Goal: Book appointment/travel/reservation

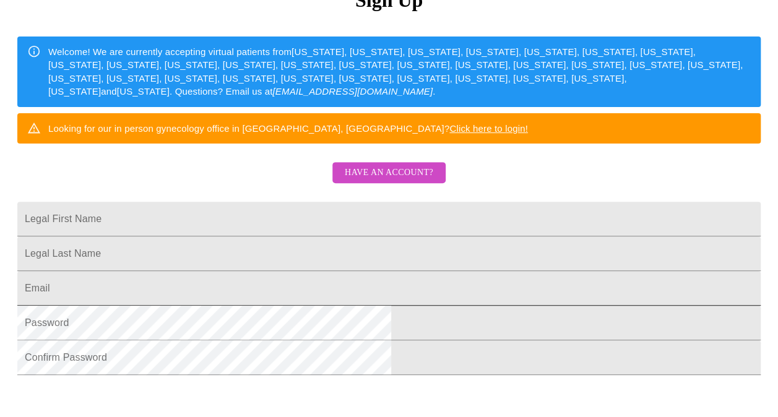
scroll to position [147, 0]
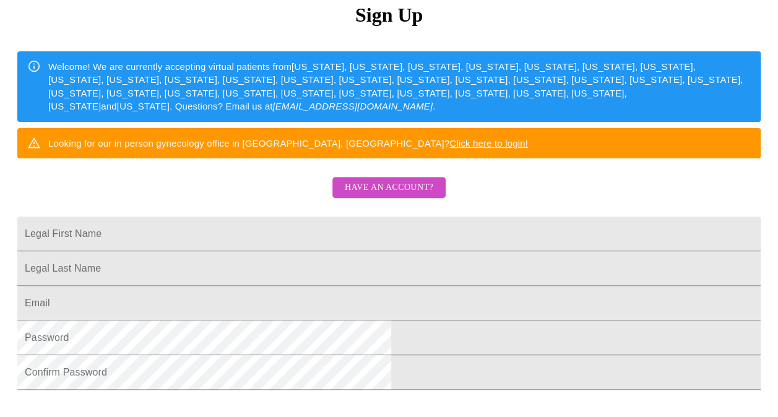
click at [404, 196] on span "Have an account?" at bounding box center [389, 187] width 89 height 15
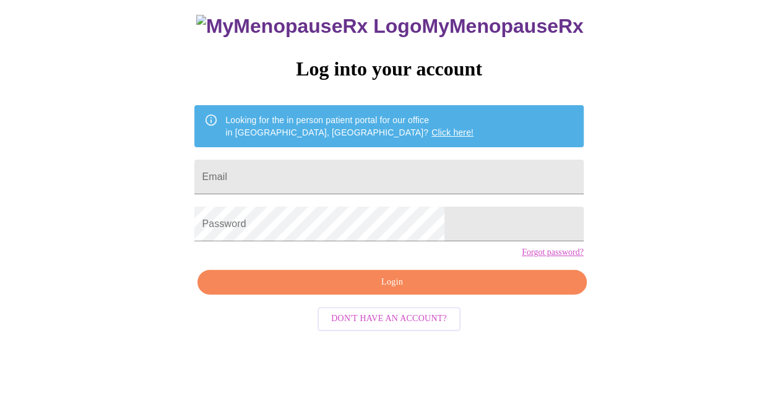
scroll to position [34, 0]
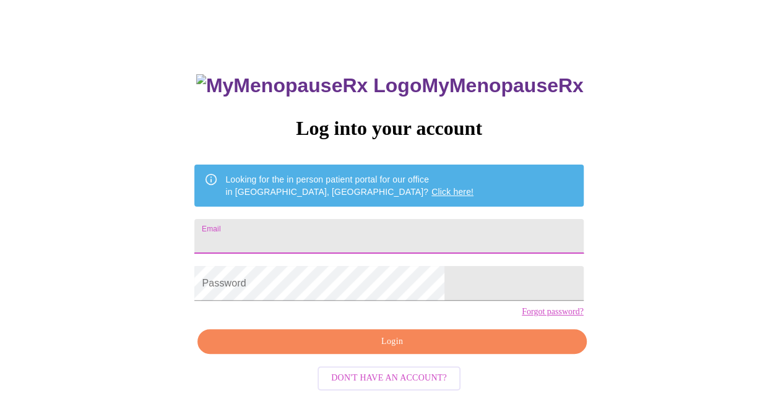
click at [340, 224] on input "Email" at bounding box center [388, 236] width 389 height 35
type input "[EMAIL_ADDRESS][DOMAIN_NAME]"
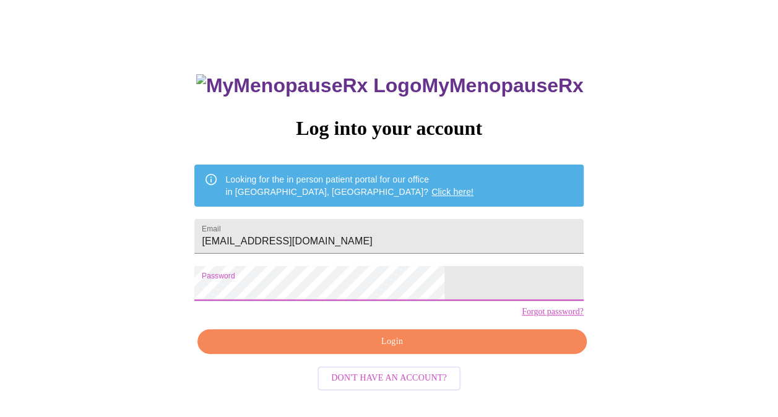
click at [353, 350] on span "Login" at bounding box center [392, 341] width 360 height 15
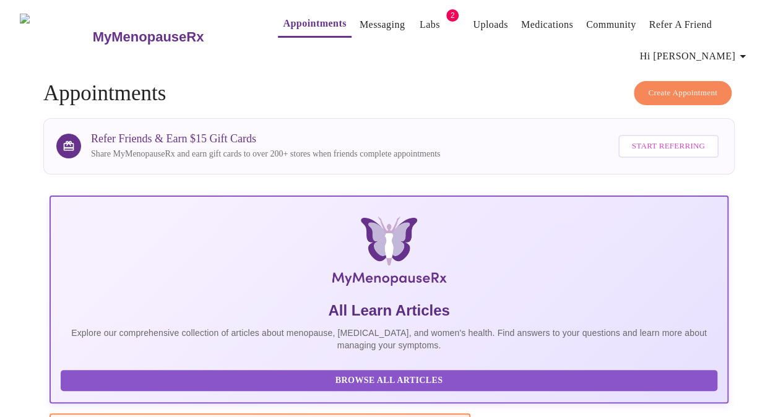
click at [713, 93] on span "Create Appointment" at bounding box center [682, 93] width 69 height 14
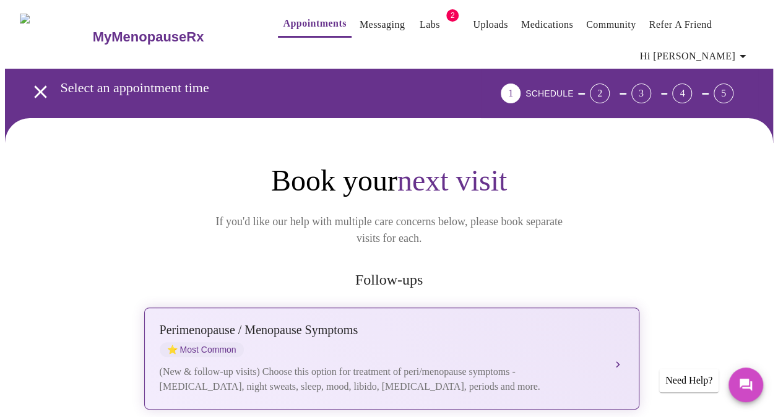
click at [457, 337] on div "[MEDICAL_DATA] / Menopause Symptoms ⭐ Most Common" at bounding box center [379, 340] width 439 height 34
click at [615, 339] on button "[MEDICAL_DATA] / Menopause Symptoms ⭐ Most Common (New & follow-up visits) Choo…" at bounding box center [391, 359] width 495 height 102
click at [266, 365] on div "(New & follow-up visits) Choose this option for treatment of peri/menopause sym…" at bounding box center [379, 380] width 439 height 30
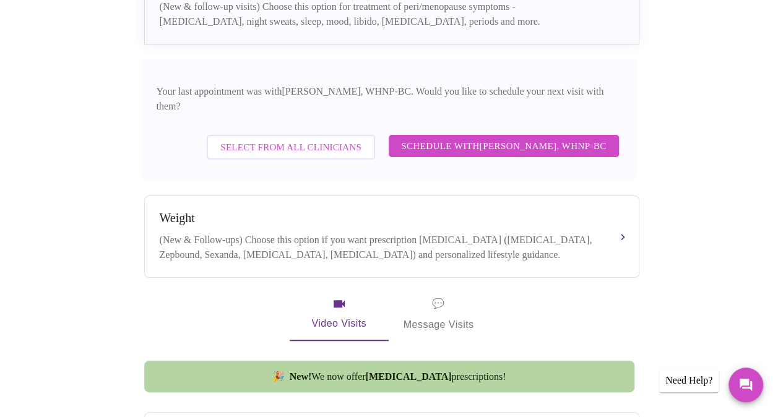
scroll to position [371, 0]
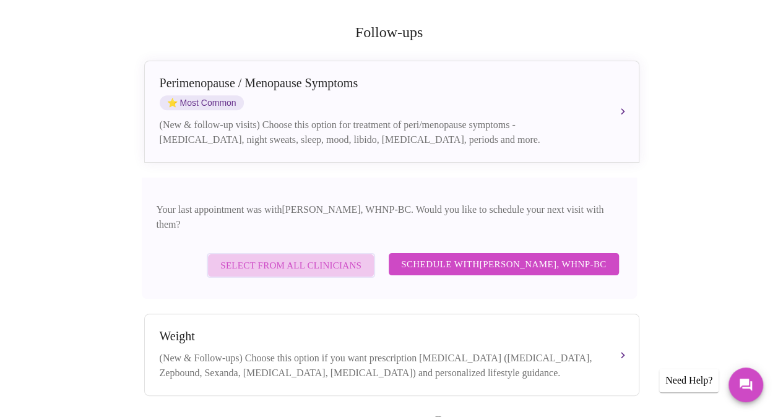
click at [326, 257] on span "Select from All Clinicians" at bounding box center [290, 265] width 141 height 16
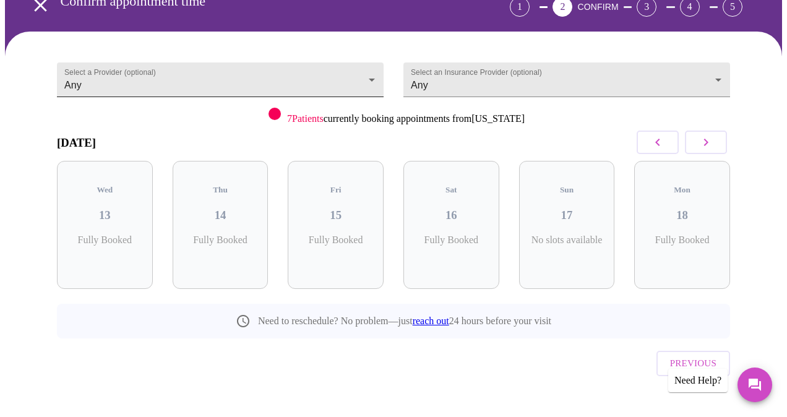
click at [312, 83] on body "MyMenopauseRx Appointments Messaging Labs 2 Uploads Medications Community Refer…" at bounding box center [393, 178] width 777 height 520
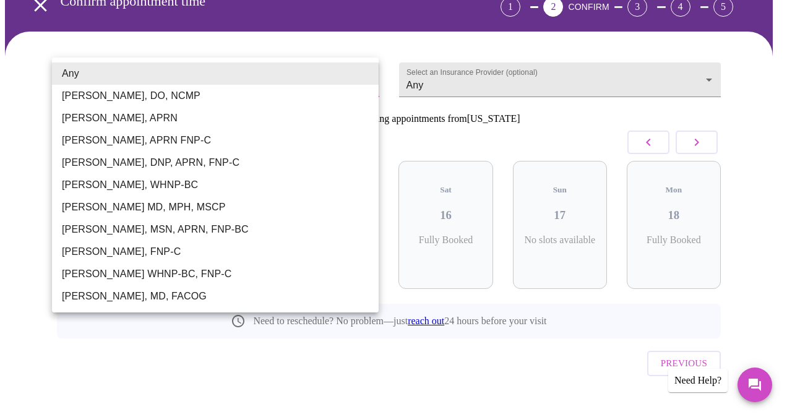
click at [157, 295] on li "[PERSON_NAME], MD, FACOG" at bounding box center [215, 296] width 327 height 22
type input "[PERSON_NAME], MD, FACOG"
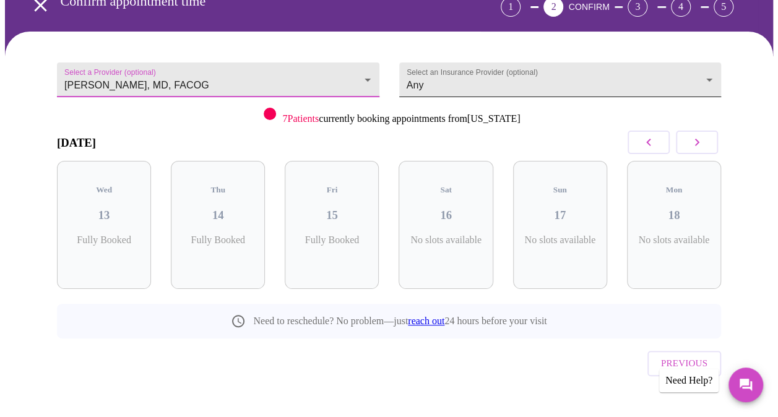
click at [639, 79] on body "MyMenopauseRx Appointments Messaging Labs 2 Uploads Medications Community Refer…" at bounding box center [389, 178] width 768 height 520
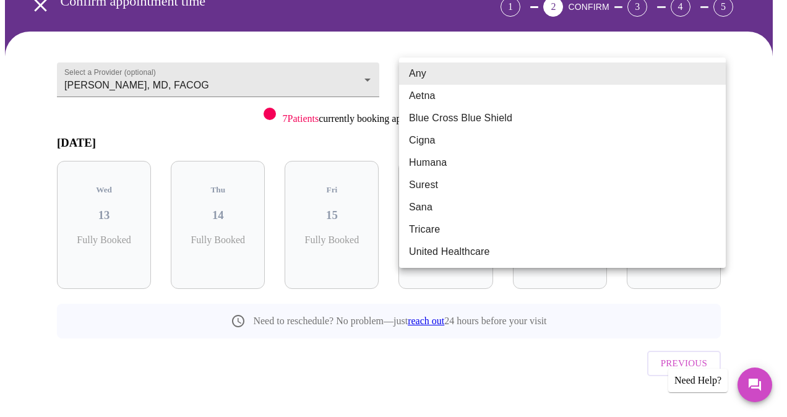
click at [494, 248] on li "United Healthcare" at bounding box center [562, 252] width 327 height 22
type input "United Healthcare"
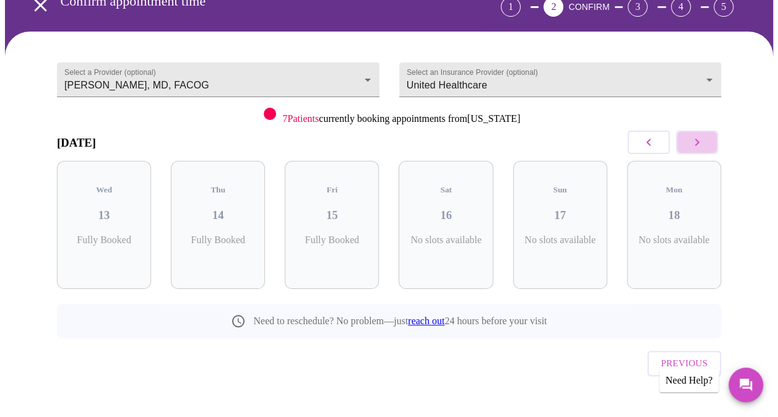
click at [715, 137] on button "button" at bounding box center [697, 143] width 42 height 24
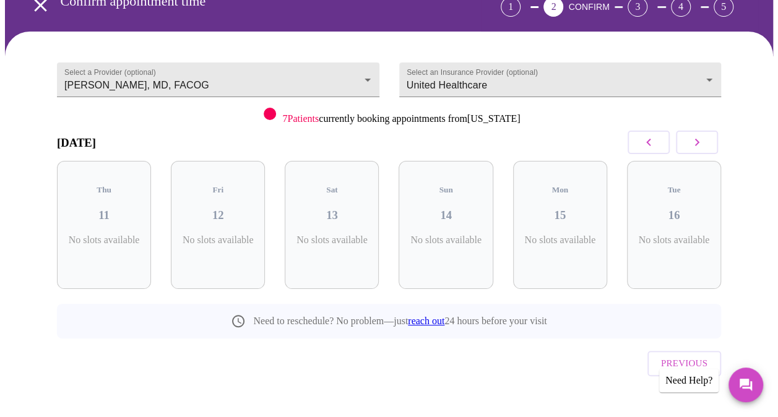
click at [714, 137] on button "button" at bounding box center [697, 143] width 42 height 24
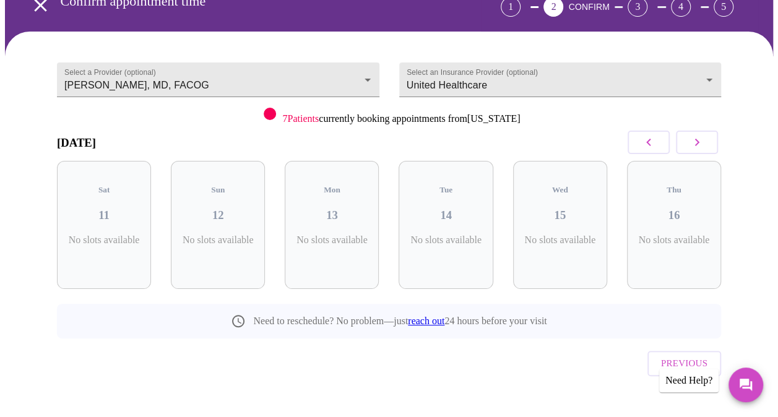
click at [714, 137] on button "button" at bounding box center [697, 143] width 42 height 24
click at [645, 133] on button "button" at bounding box center [649, 143] width 42 height 24
click at [654, 145] on icon "button" at bounding box center [648, 142] width 15 height 15
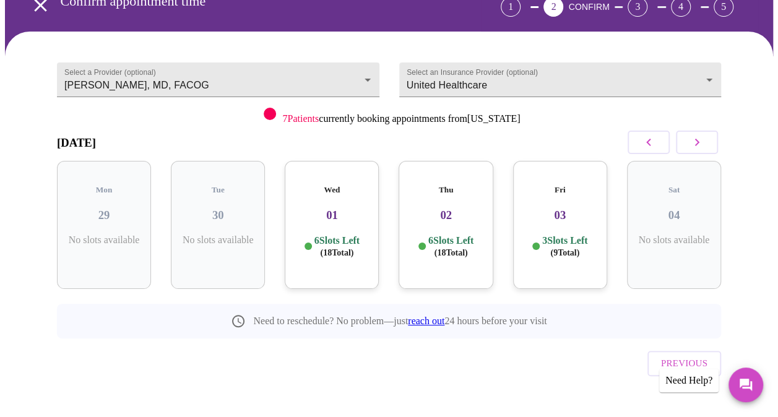
click at [340, 209] on h3 "01" at bounding box center [332, 216] width 74 height 14
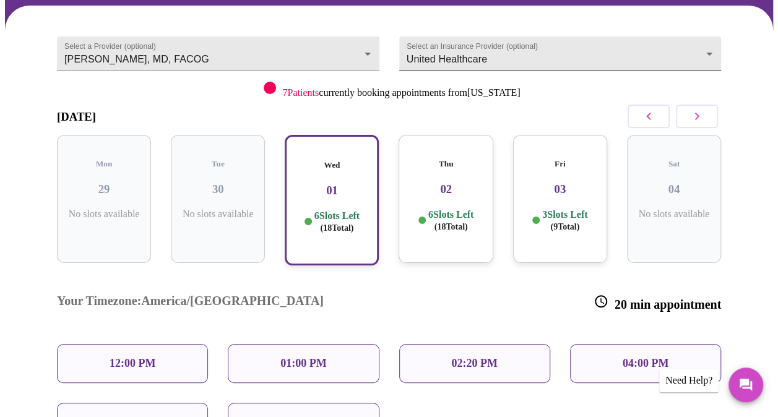
scroll to position [25, 0]
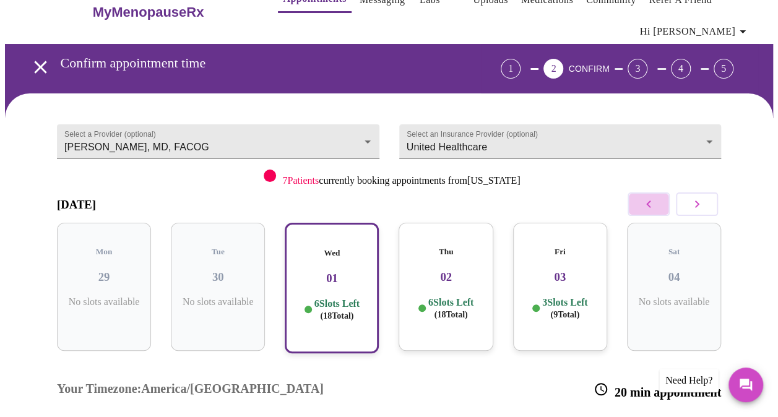
click at [654, 199] on icon "button" at bounding box center [648, 204] width 15 height 15
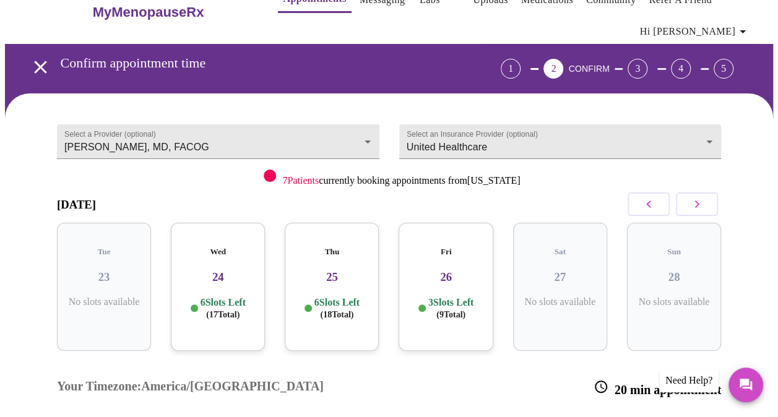
click at [709, 201] on button "button" at bounding box center [697, 204] width 42 height 24
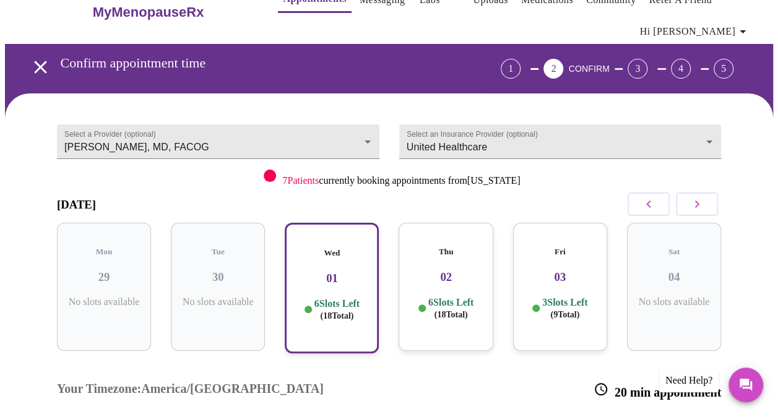
click at [663, 202] on button "button" at bounding box center [649, 204] width 42 height 24
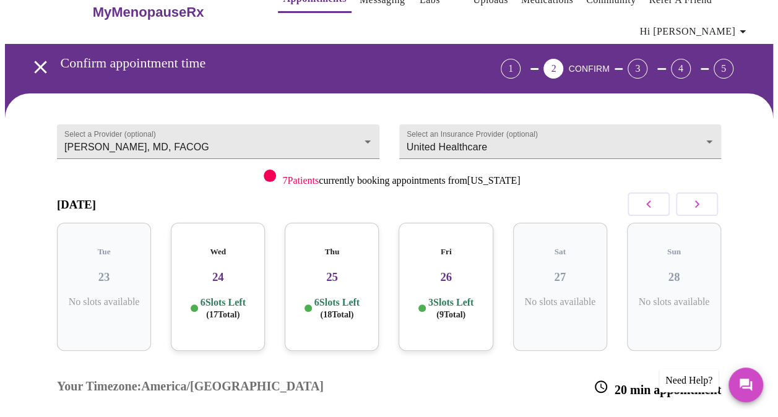
click at [704, 200] on icon "button" at bounding box center [696, 204] width 15 height 15
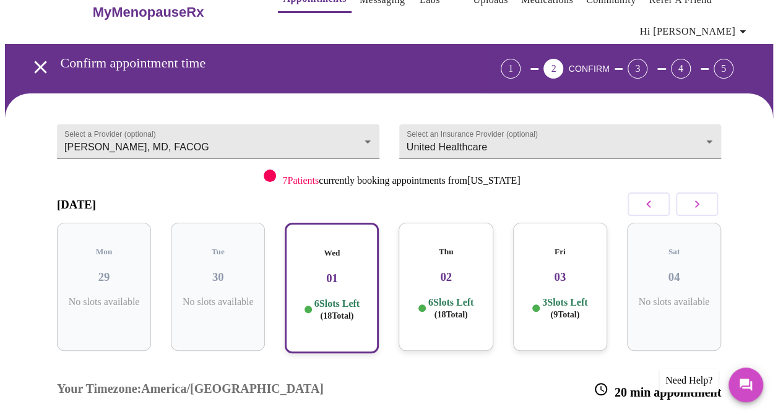
click at [356, 298] on p "6 Slots Left ( 18 Total)" at bounding box center [336, 310] width 45 height 24
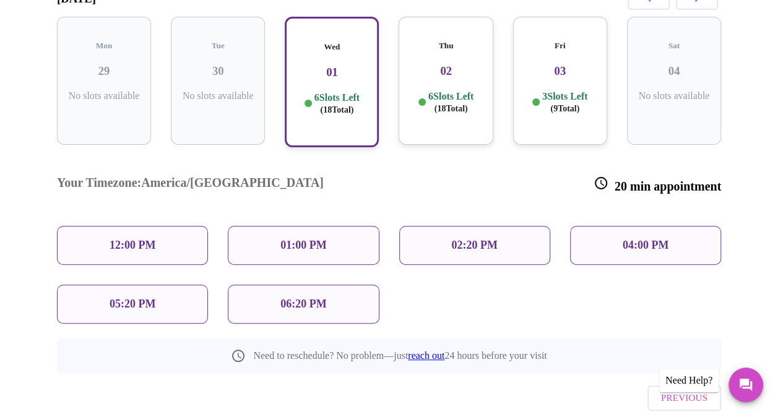
scroll to position [248, 0]
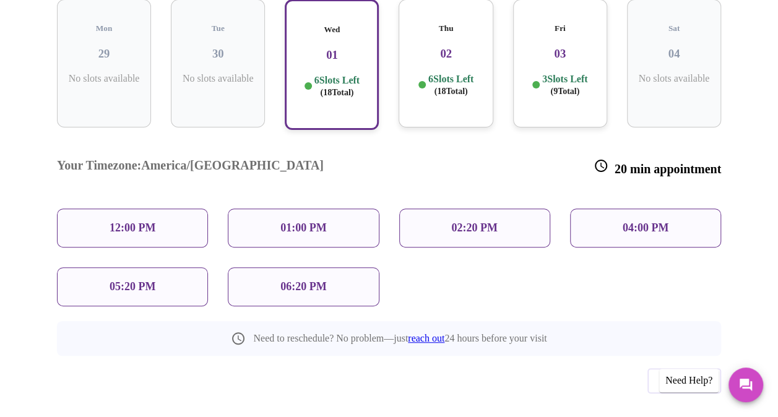
click at [79, 209] on div "12:00 PM" at bounding box center [132, 228] width 151 height 39
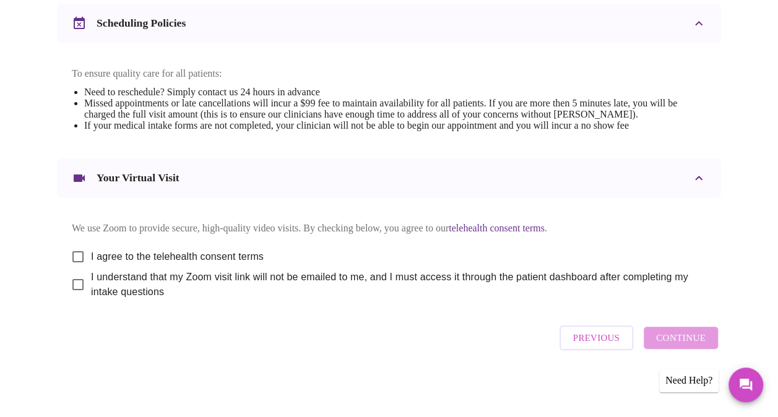
scroll to position [495, 0]
click at [75, 254] on input "I agree to the telehealth consent terms" at bounding box center [78, 257] width 26 height 26
checkbox input "true"
click at [73, 291] on input "I understand that my Zoom visit link will not be emailed to me, and I must acce…" at bounding box center [78, 285] width 26 height 26
checkbox input "true"
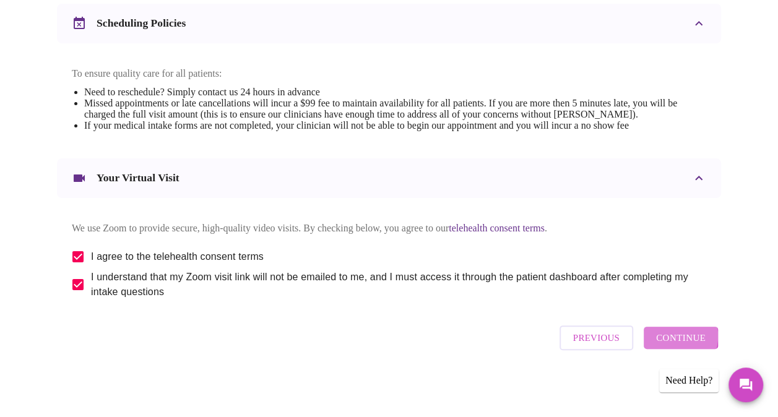
click at [673, 346] on span "Continue" at bounding box center [681, 338] width 50 height 16
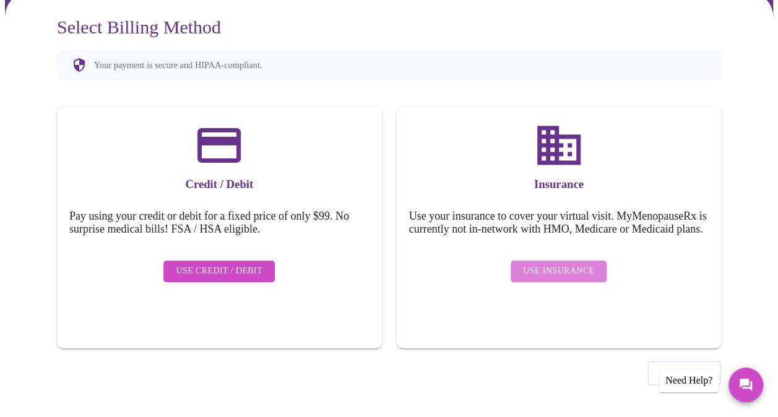
click at [581, 275] on span "Use Insurance" at bounding box center [558, 271] width 71 height 15
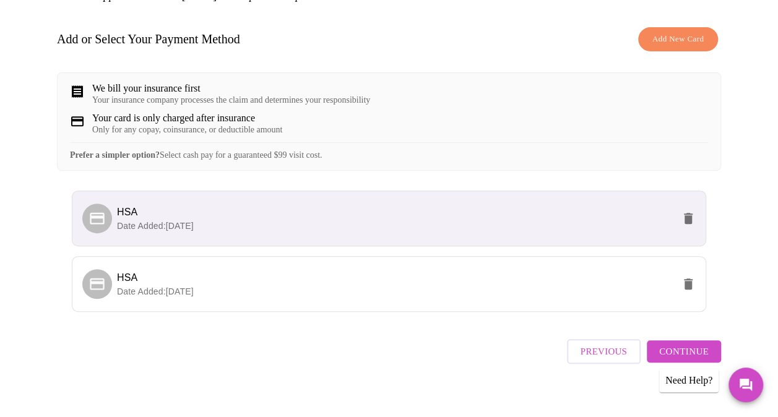
scroll to position [186, 0]
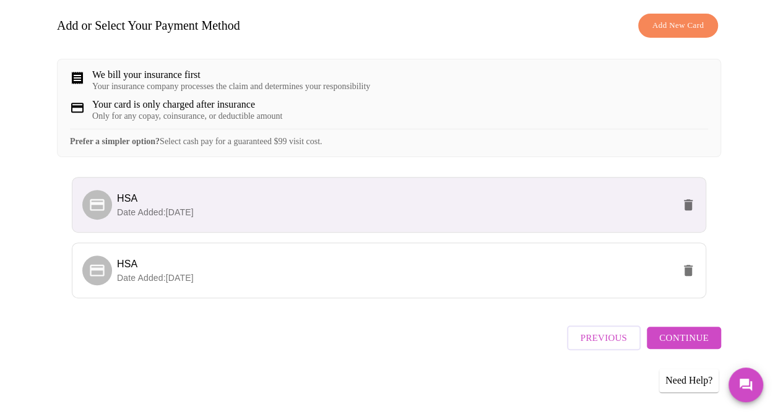
click at [709, 335] on span "Continue" at bounding box center [684, 338] width 50 height 16
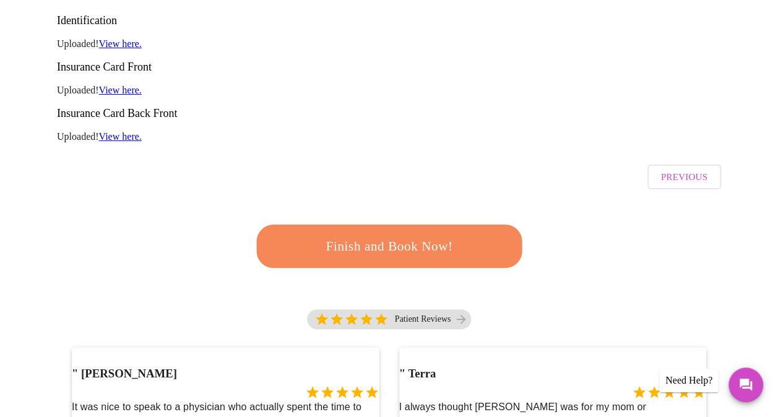
scroll to position [202, 0]
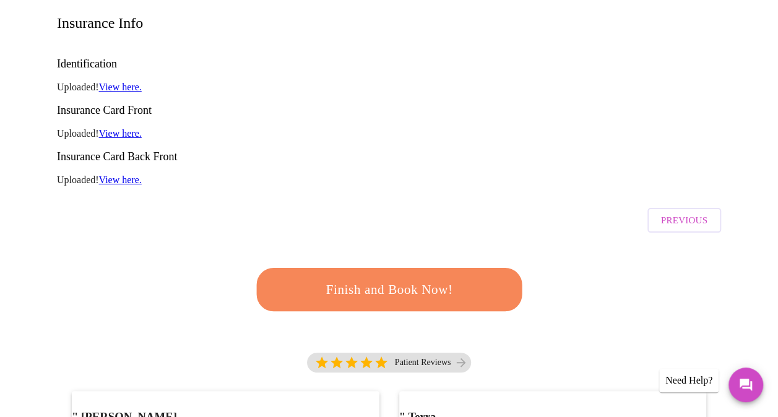
click at [414, 251] on div "Finish and Book Now!" at bounding box center [389, 289] width 272 height 77
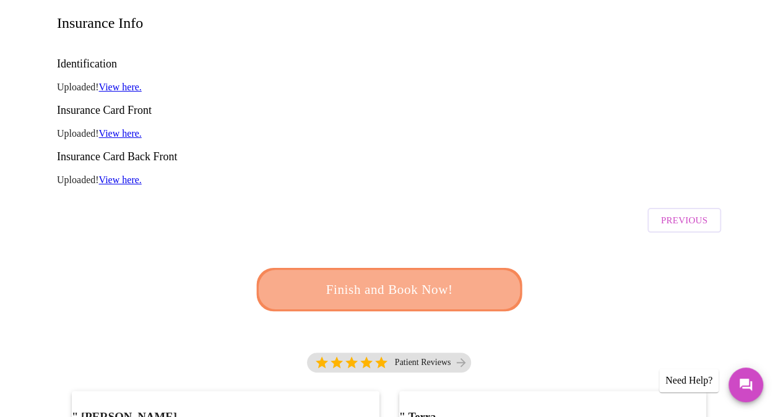
click at [410, 279] on span "Finish and Book Now!" at bounding box center [389, 290] width 230 height 23
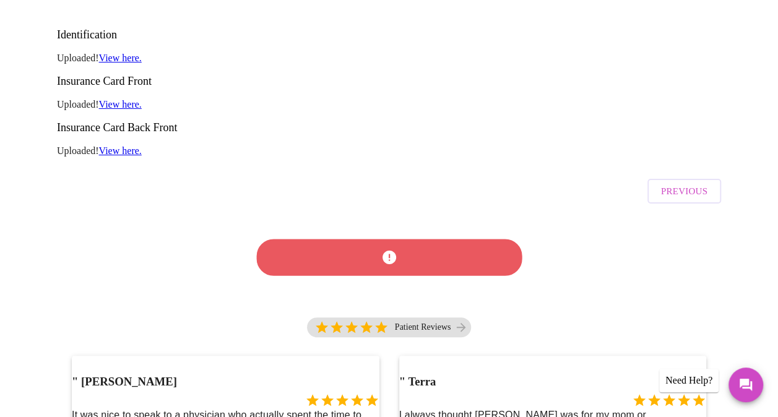
scroll to position [309, 0]
click at [382, 221] on div at bounding box center [388, 256] width 275 height 71
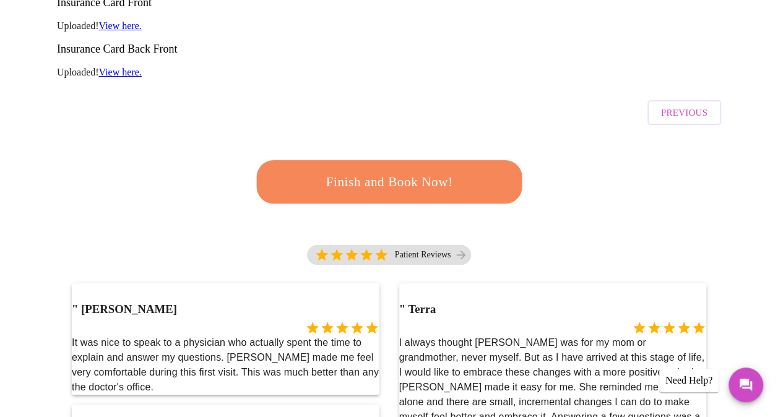
scroll to position [231, 0]
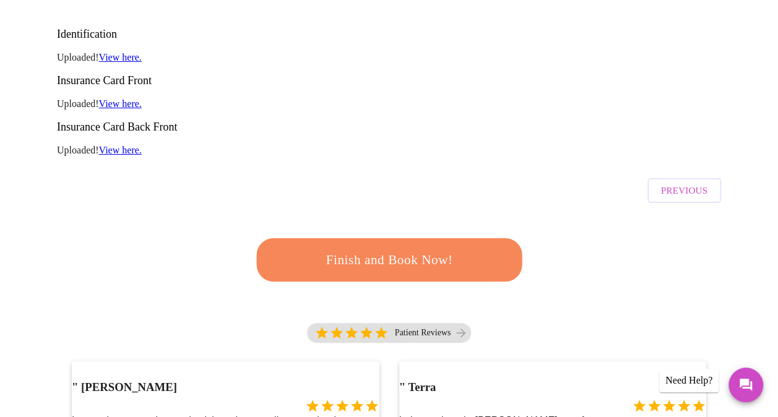
click at [684, 183] on span "Previous" at bounding box center [684, 191] width 46 height 16
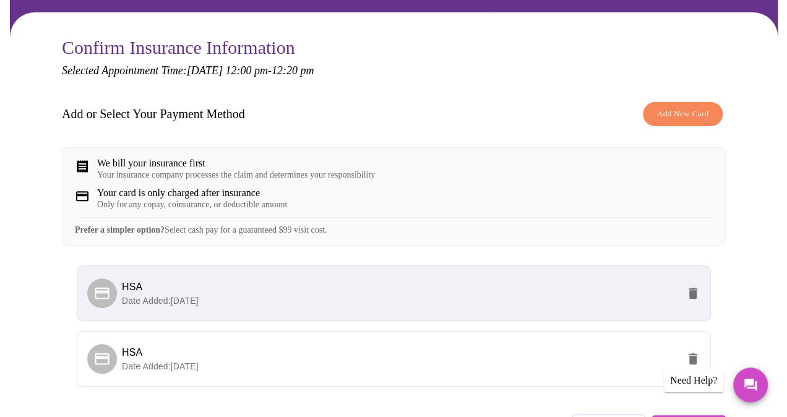
scroll to position [124, 0]
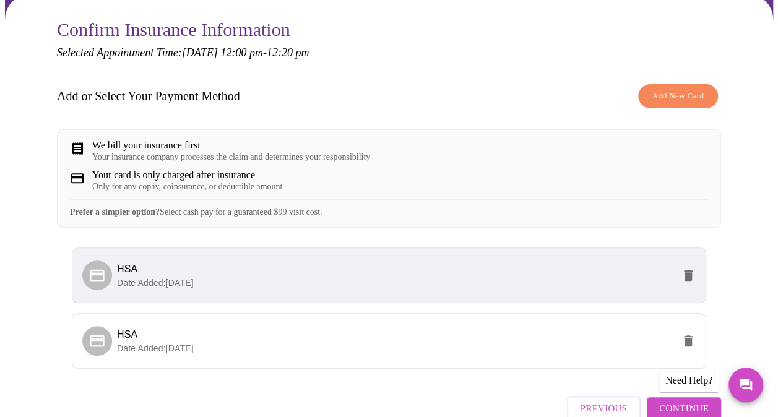
click at [347, 277] on span "HSA" at bounding box center [395, 269] width 556 height 15
click at [695, 290] on button "delete" at bounding box center [688, 276] width 30 height 30
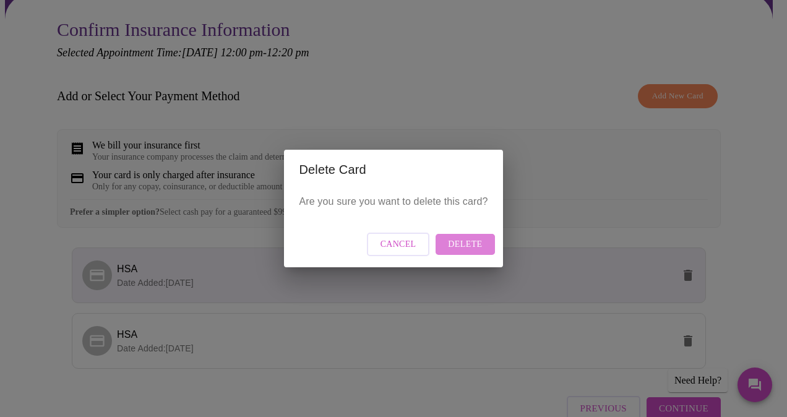
drag, startPoint x: 472, startPoint y: 254, endPoint x: 462, endPoint y: 256, distance: 10.2
click at [472, 253] on button "Delete" at bounding box center [465, 245] width 59 height 22
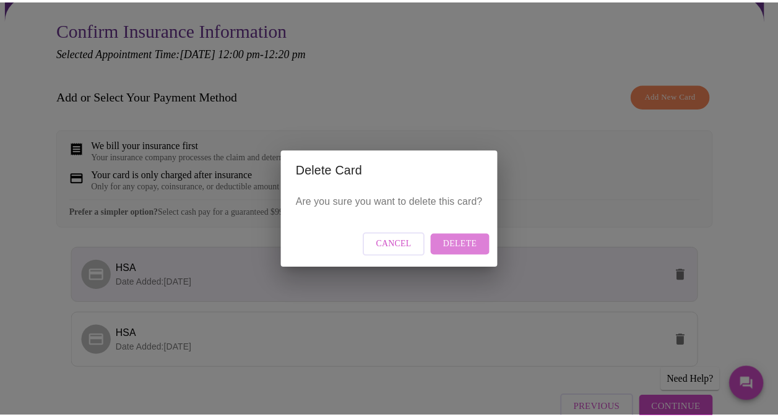
scroll to position [0, 0]
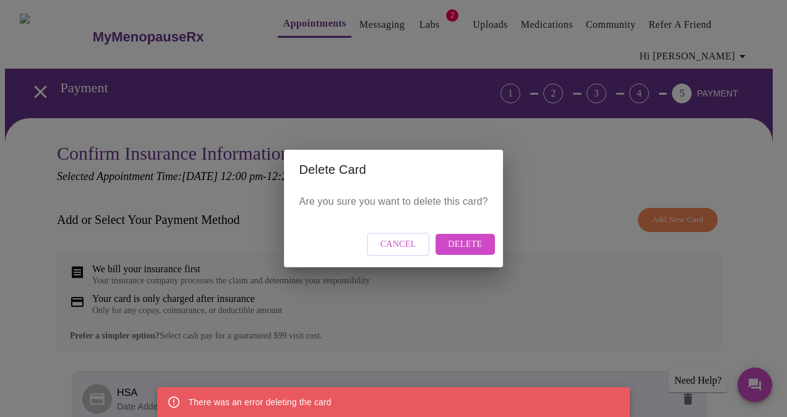
click at [460, 248] on span "Delete" at bounding box center [465, 244] width 34 height 15
click at [393, 253] on button "Cancel" at bounding box center [398, 245] width 63 height 24
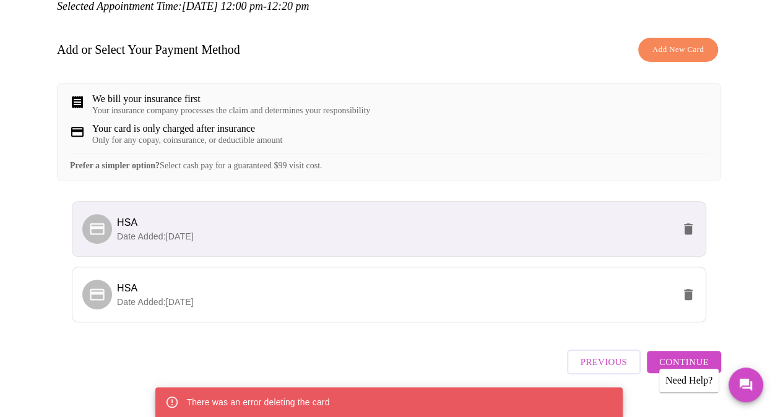
scroll to position [202, 0]
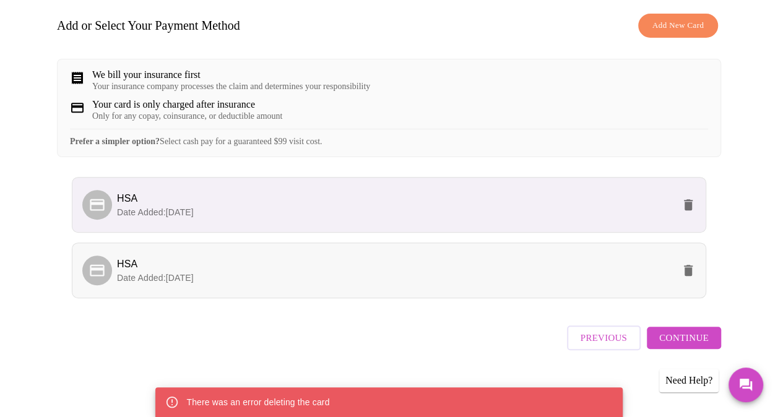
click at [391, 252] on li "HSA Date Added: [DATE]" at bounding box center [389, 271] width 634 height 56
click at [391, 251] on li "HSA Date Added: [DATE]" at bounding box center [389, 271] width 634 height 56
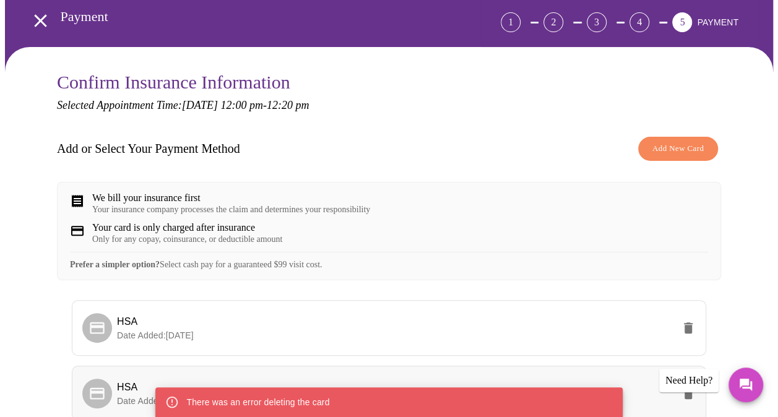
scroll to position [0, 0]
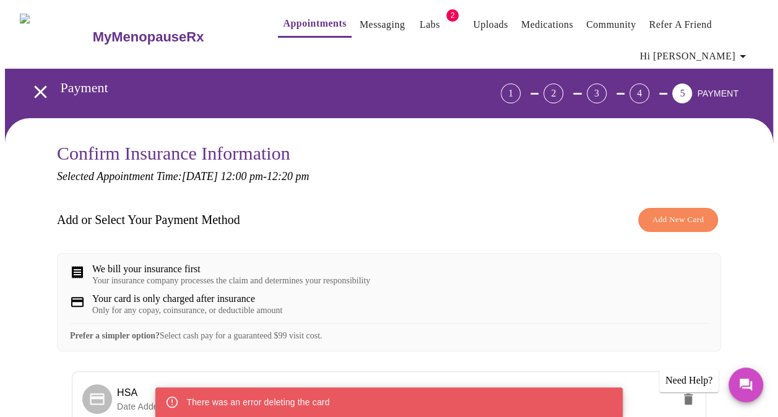
click at [420, 272] on div "We bill your insurance first Your insurance company processes the claim and det…" at bounding box center [389, 275] width 638 height 22
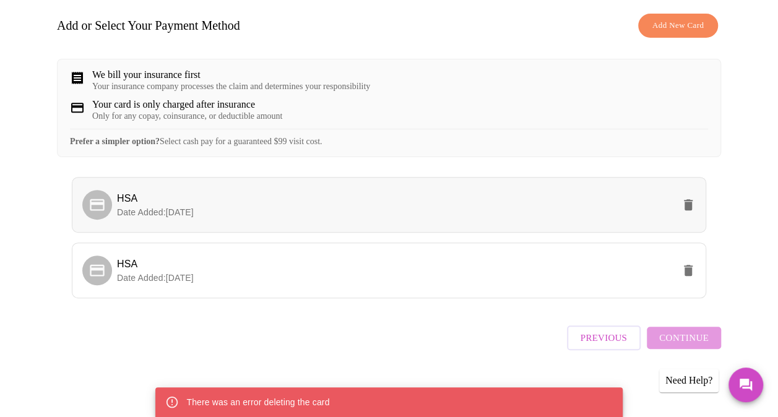
click at [207, 199] on span "HSA" at bounding box center [395, 198] width 556 height 15
click at [703, 341] on span "Continue" at bounding box center [684, 338] width 50 height 16
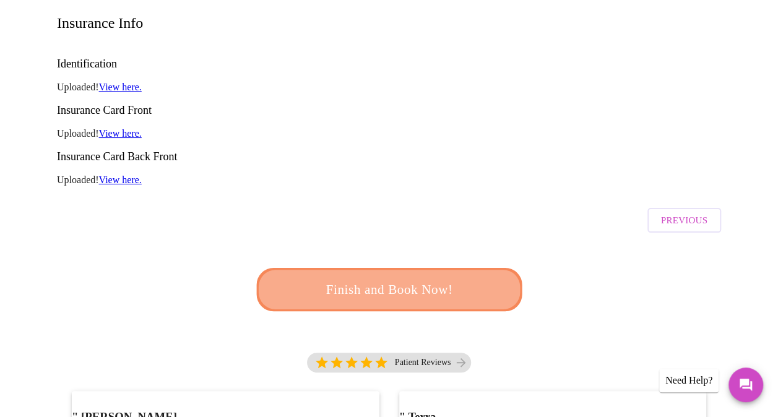
click at [391, 278] on span "Finish and Book Now!" at bounding box center [389, 289] width 230 height 23
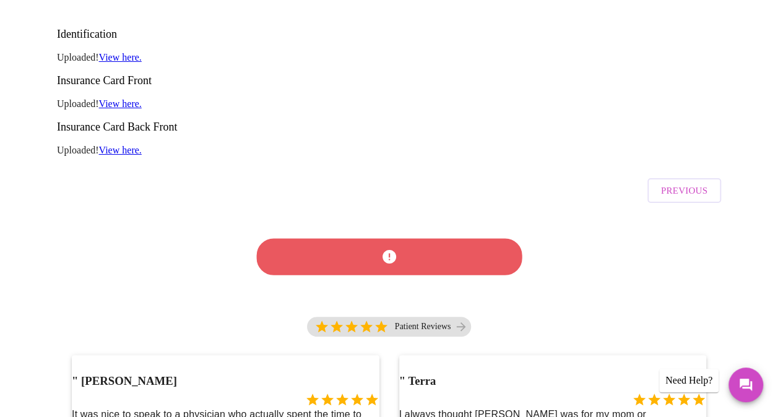
scroll to position [231, 0]
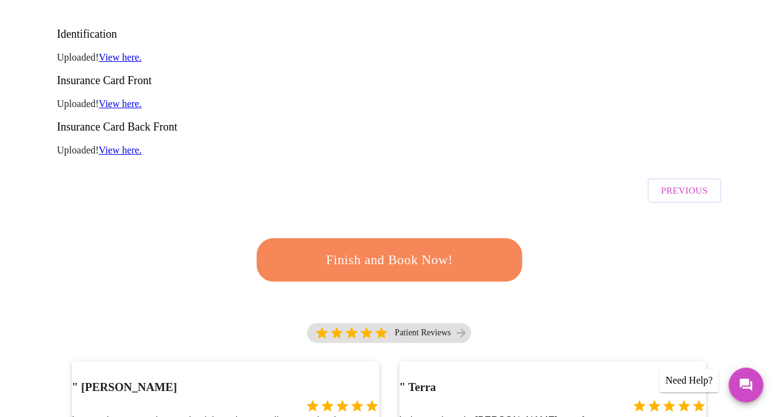
click at [707, 183] on span "Previous" at bounding box center [684, 191] width 46 height 16
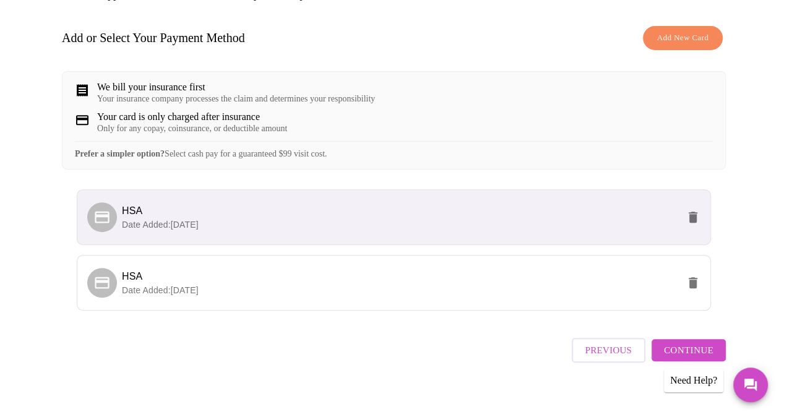
scroll to position [186, 0]
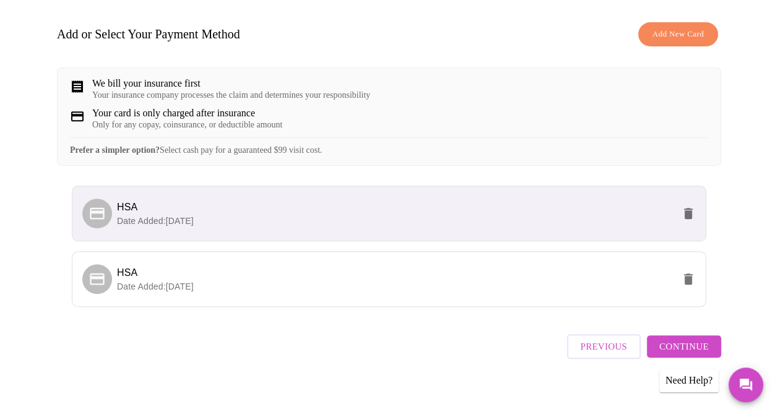
click at [670, 33] on span "Add New Card" at bounding box center [677, 34] width 51 height 14
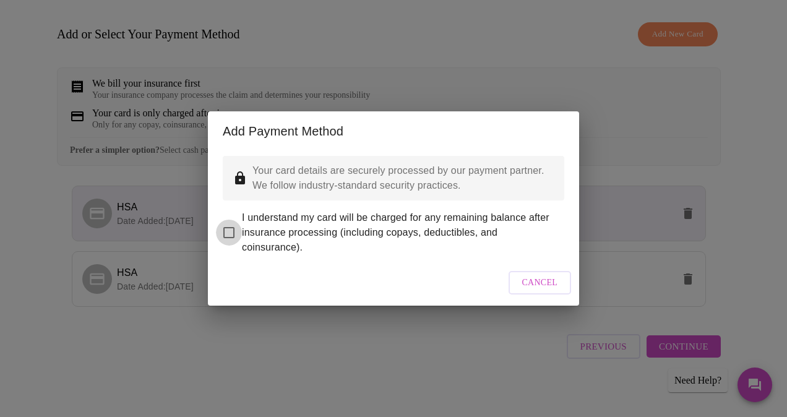
click at [233, 223] on input "I understand my card will be charged for any remaining balance after insurance …" at bounding box center [229, 233] width 26 height 26
checkbox input "true"
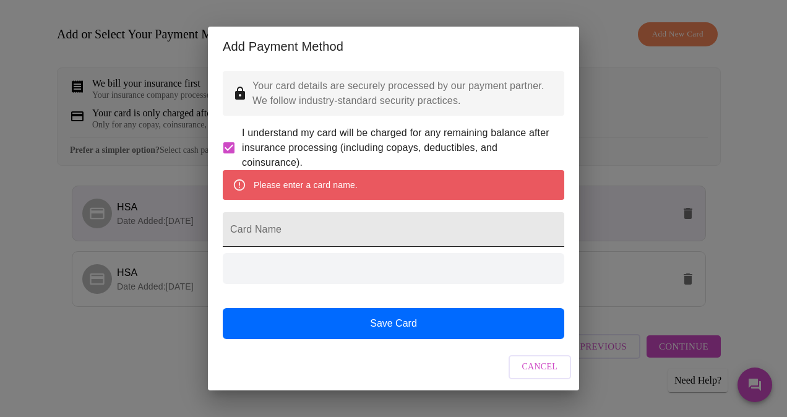
click at [382, 232] on input "Card Name" at bounding box center [394, 229] width 342 height 35
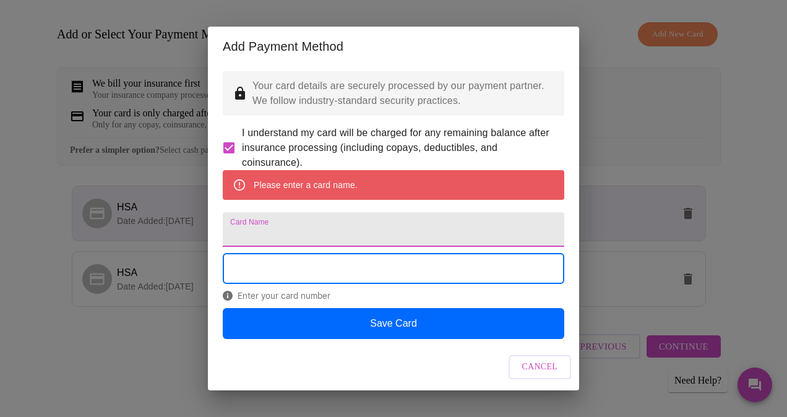
click at [382, 232] on input "Card Name" at bounding box center [394, 229] width 342 height 35
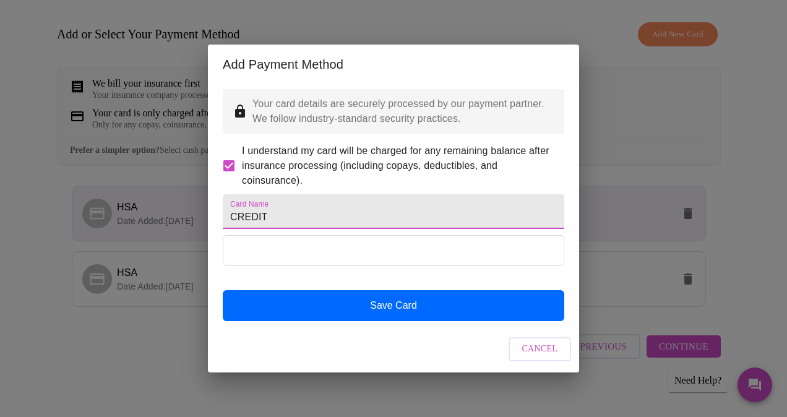
type input "CREDIT"
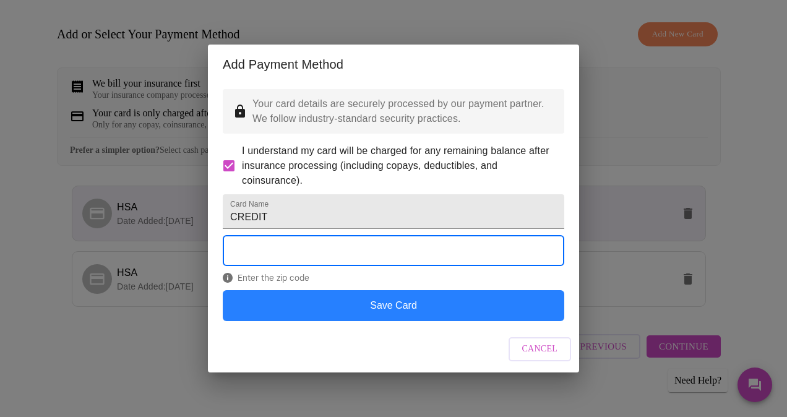
click at [387, 321] on button "Save Card" at bounding box center [394, 305] width 342 height 31
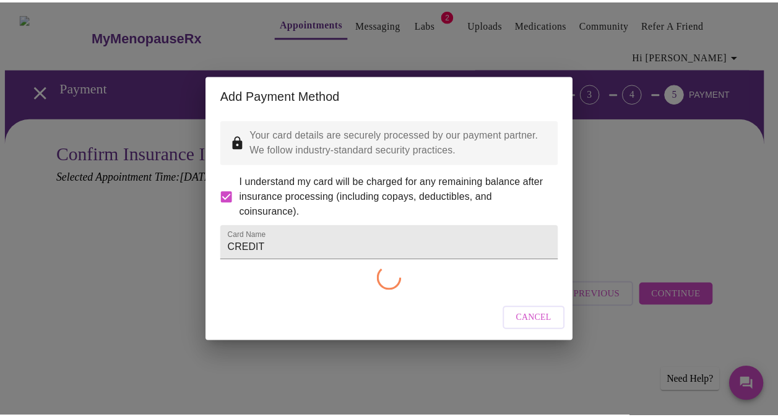
scroll to position [0, 0]
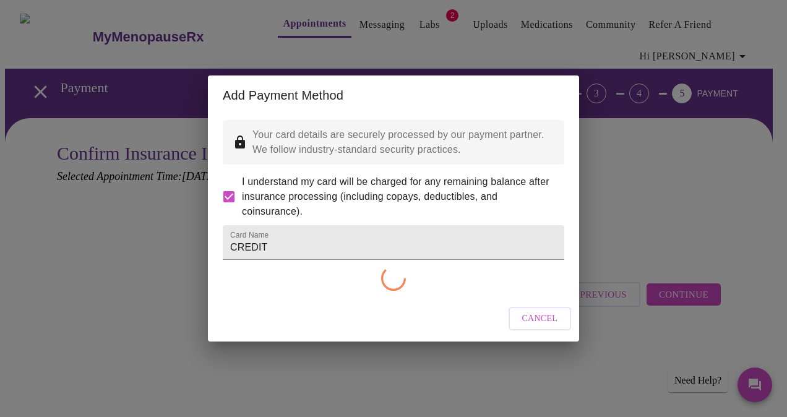
checkbox input "false"
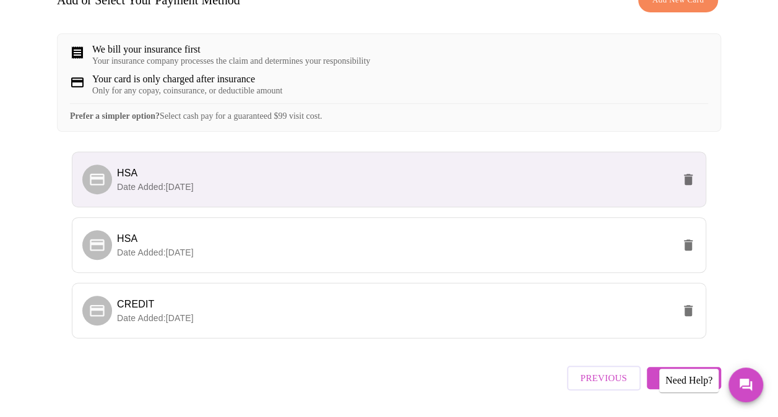
scroll to position [267, 0]
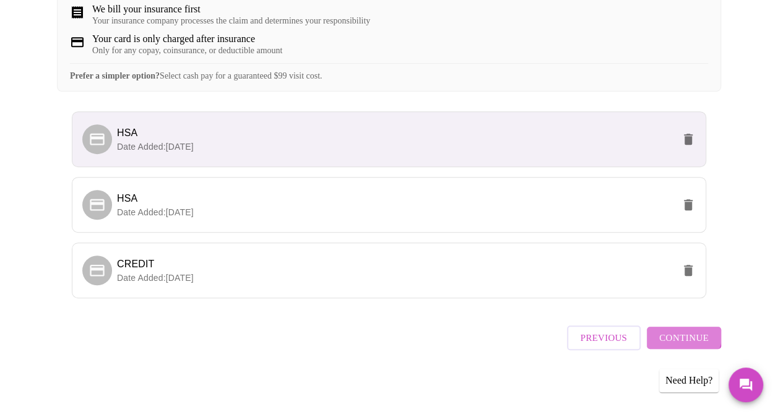
click at [685, 339] on span "Continue" at bounding box center [684, 338] width 50 height 16
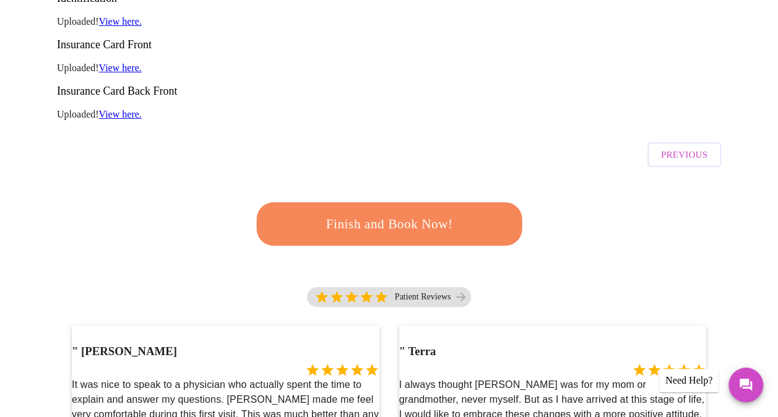
click at [387, 213] on span "Finish and Book Now!" at bounding box center [389, 224] width 229 height 23
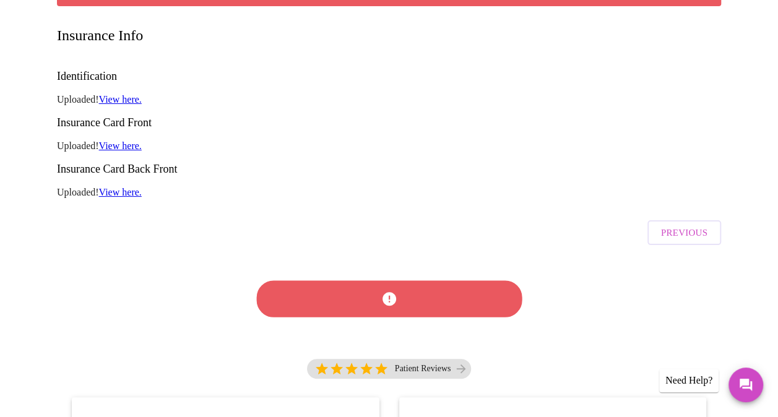
click at [714, 220] on button "Previous" at bounding box center [684, 232] width 74 height 25
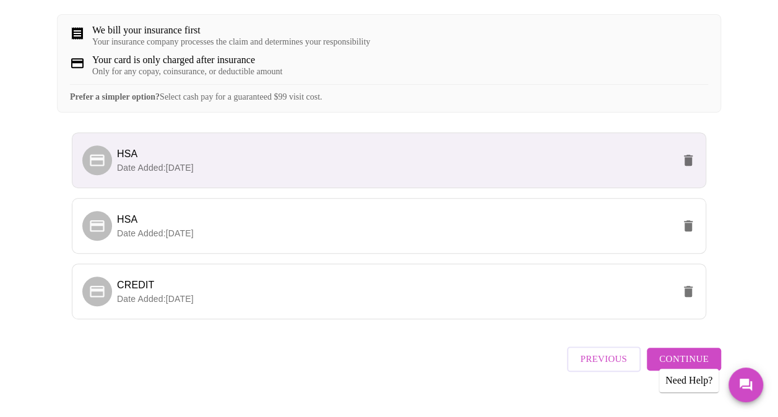
scroll to position [345, 0]
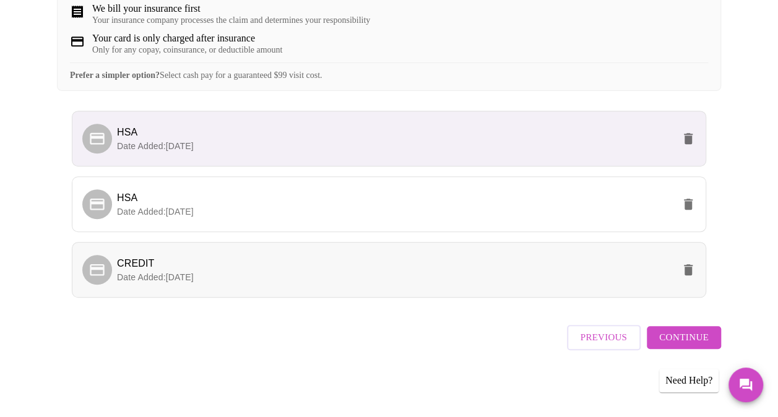
click at [330, 271] on span "CREDIT" at bounding box center [395, 263] width 556 height 15
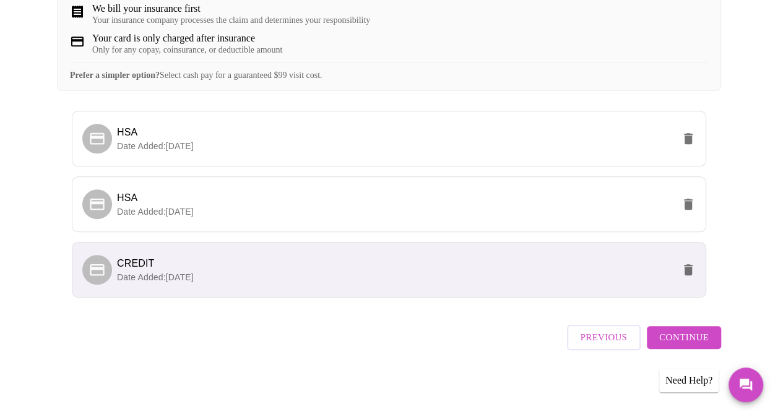
click at [687, 344] on span "Continue" at bounding box center [684, 337] width 50 height 16
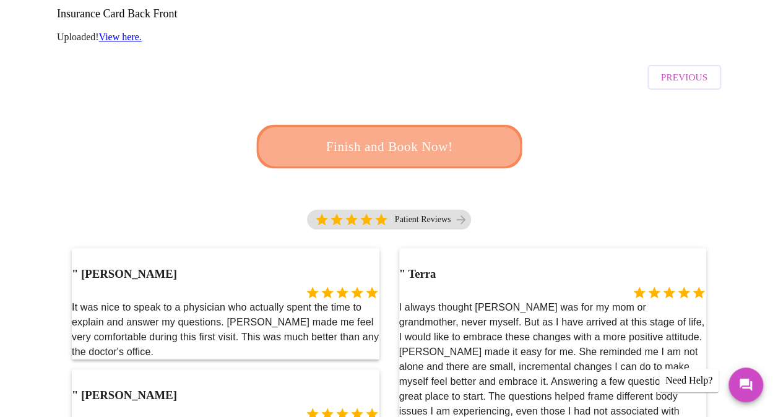
click at [402, 136] on span "Finish and Book Now!" at bounding box center [389, 147] width 229 height 23
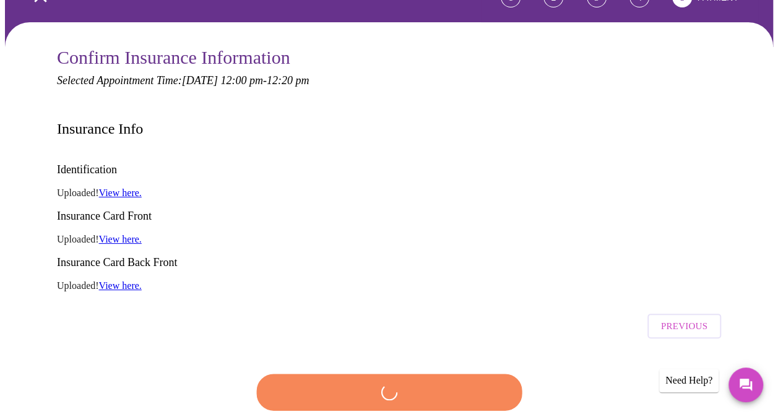
scroll to position [124, 0]
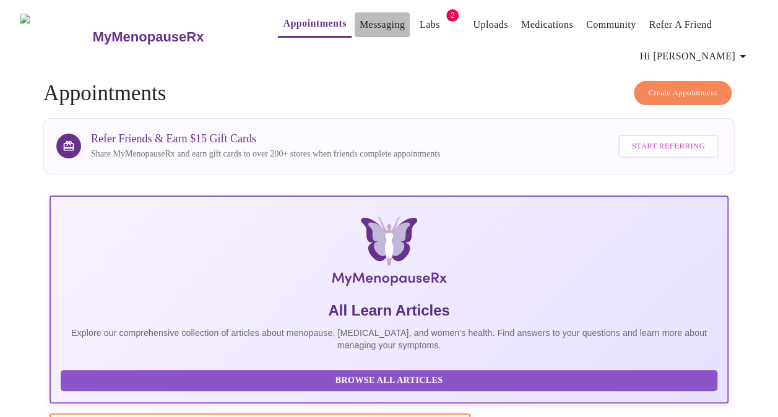
click at [368, 19] on link "Messaging" at bounding box center [382, 24] width 45 height 17
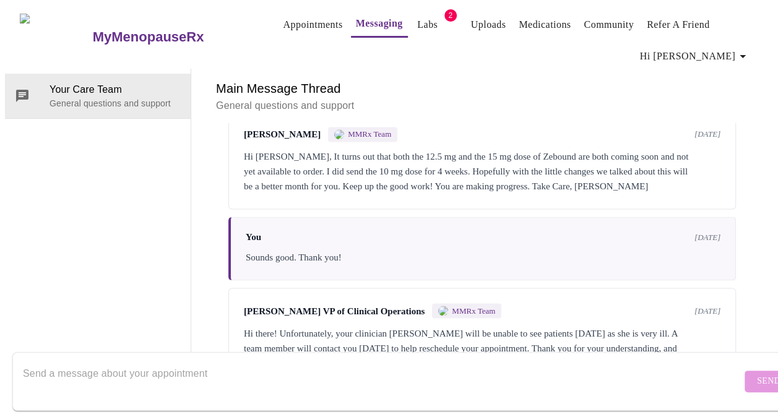
click at [730, 55] on span "Hi [PERSON_NAME]" at bounding box center [695, 56] width 110 height 17
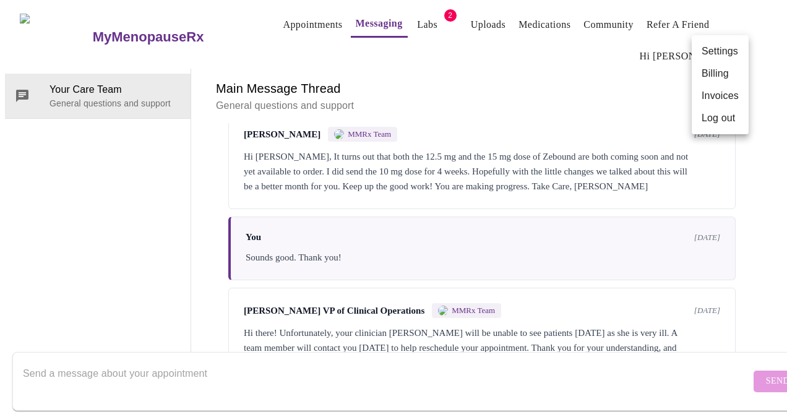
click at [132, 313] on div at bounding box center [393, 208] width 787 height 417
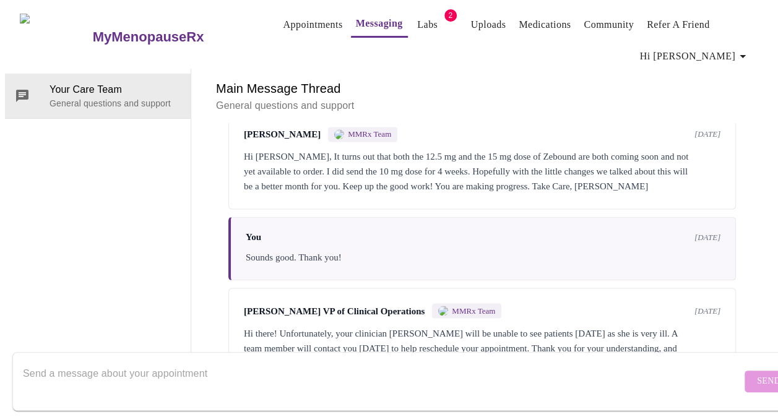
scroll to position [63, 0]
click at [291, 387] on textarea "Send a message about your appointment" at bounding box center [382, 381] width 719 height 40
type textarea "h"
click at [44, 363] on textarea "Hi, I just had a visit with [PERSON_NAME] and I'm" at bounding box center [382, 381] width 719 height 40
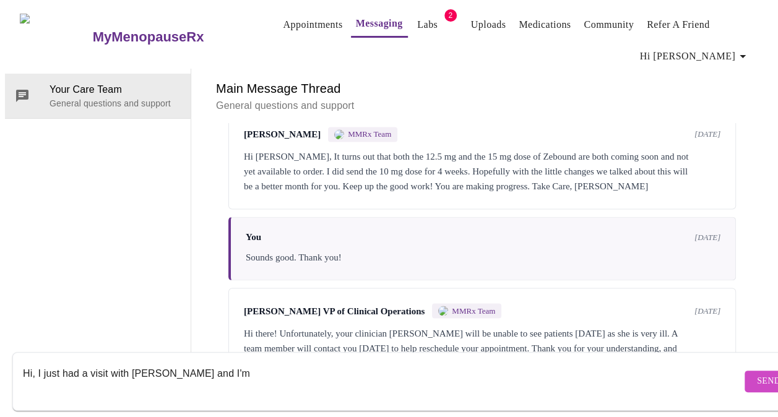
drag, startPoint x: 241, startPoint y: 353, endPoint x: 33, endPoint y: 360, distance: 207.4
click at [37, 361] on textarea "Hi, I just had a visit with [PERSON_NAME] and I'm" at bounding box center [382, 381] width 719 height 40
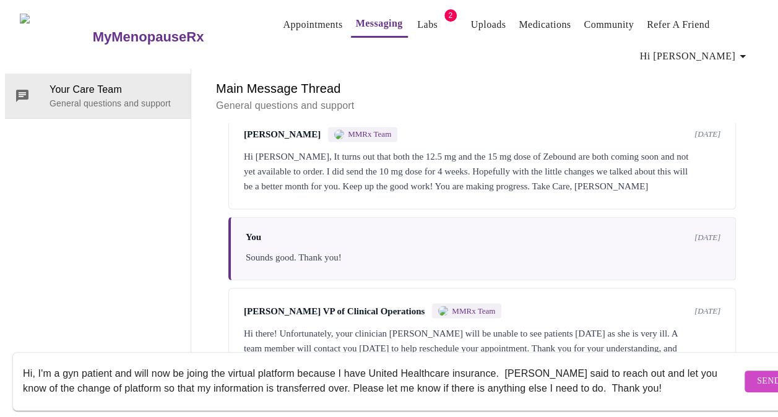
drag, startPoint x: 196, startPoint y: 363, endPoint x: 204, endPoint y: 368, distance: 10.0
type textarea "Hi, I'm a gyn patient and will now be joining the virtual platform because I ha…"
click at [745, 371] on button "Send" at bounding box center [769, 382] width 48 height 22
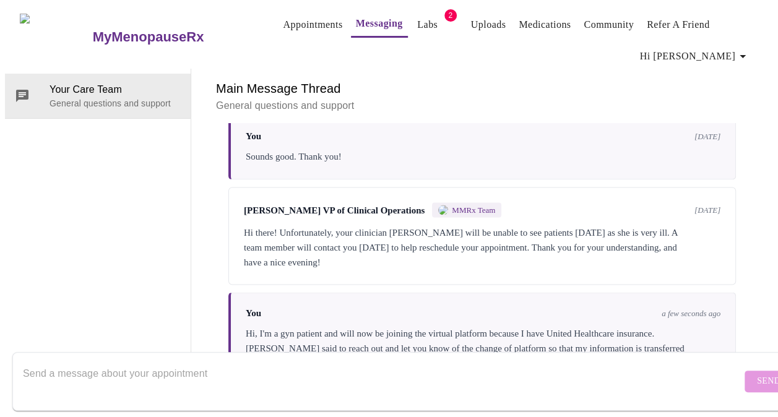
scroll to position [0, 0]
click at [697, 48] on span "Hi [PERSON_NAME]" at bounding box center [695, 56] width 110 height 17
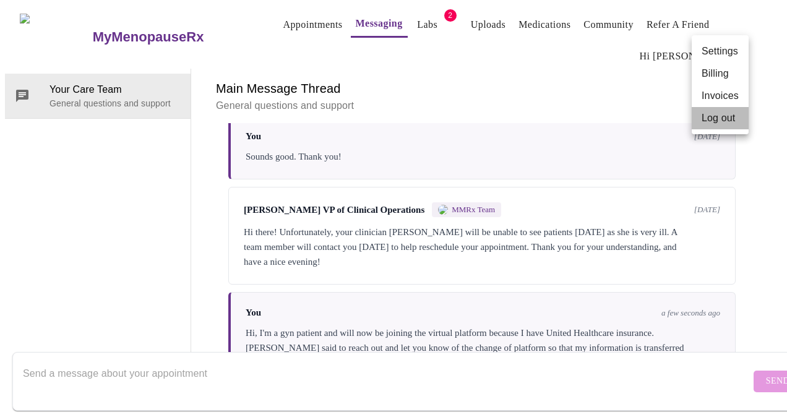
click at [698, 118] on li "Log out" at bounding box center [720, 118] width 57 height 22
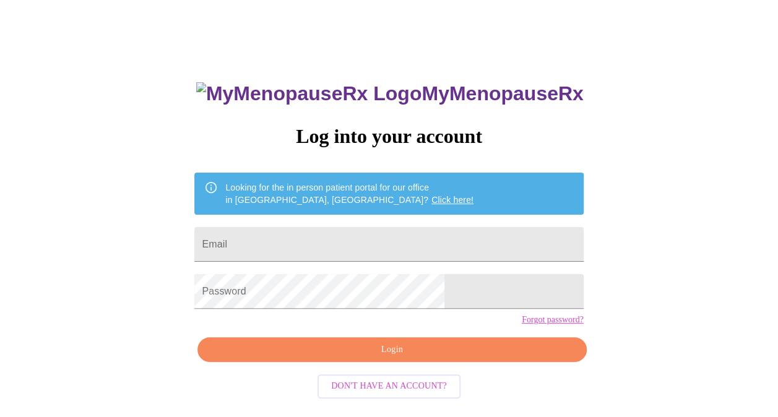
scroll to position [34, 0]
